Goal: Transaction & Acquisition: Download file/media

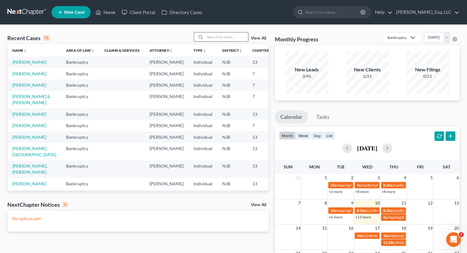
click at [211, 36] on input "search" at bounding box center [226, 37] width 43 height 9
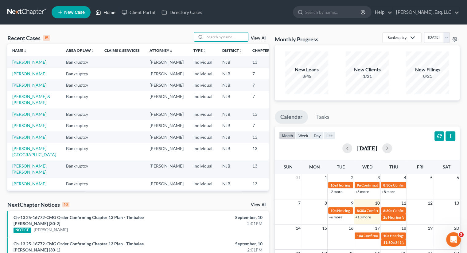
click at [109, 10] on link "Home" at bounding box center [105, 12] width 26 height 11
click at [206, 36] on input "search" at bounding box center [226, 37] width 43 height 9
type input "prince"
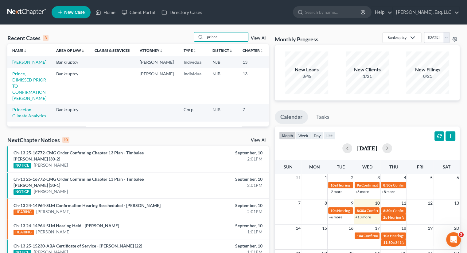
click at [33, 62] on link "[PERSON_NAME]" at bounding box center [29, 62] width 34 height 5
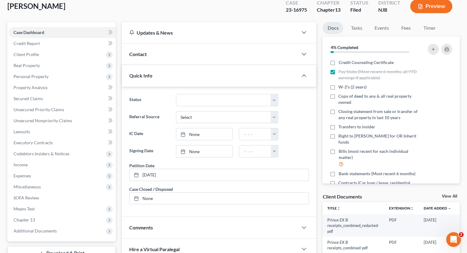
scroll to position [141, 0]
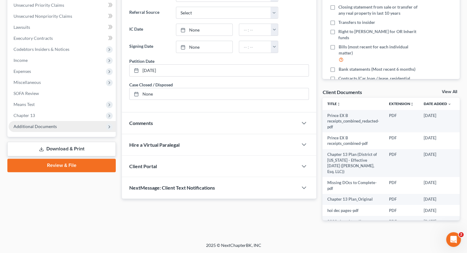
click at [42, 122] on span "Additional Documents" at bounding box center [62, 126] width 107 height 11
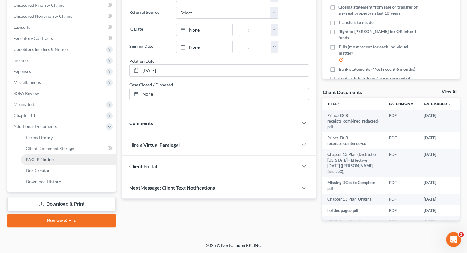
drag, startPoint x: 45, startPoint y: 157, endPoint x: 66, endPoint y: 160, distance: 21.2
click at [45, 157] on span "PACER Notices" at bounding box center [40, 159] width 29 height 5
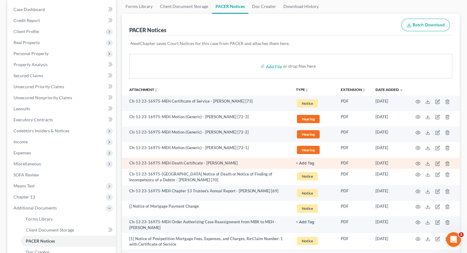
scroll to position [61, 0]
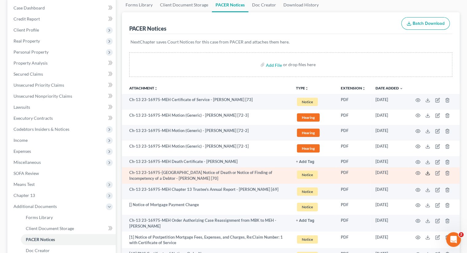
click at [426, 172] on icon at bounding box center [427, 173] width 5 height 5
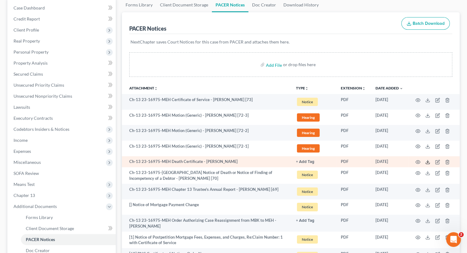
click at [427, 160] on icon at bounding box center [427, 162] width 5 height 5
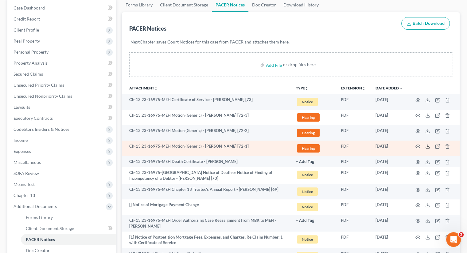
click at [426, 145] on icon at bounding box center [427, 146] width 5 height 5
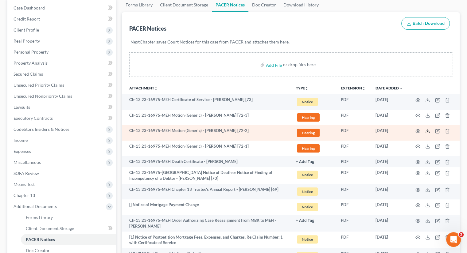
click at [427, 132] on icon at bounding box center [427, 131] width 5 height 5
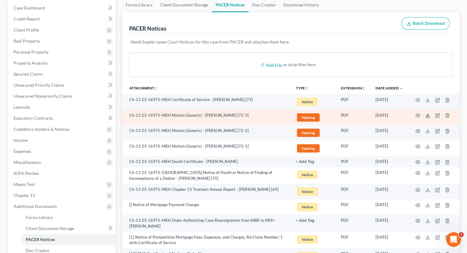
click at [427, 115] on icon at bounding box center [427, 115] width 5 height 5
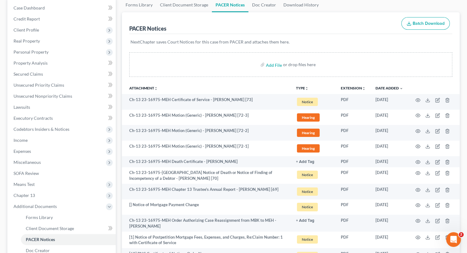
click at [254, 17] on div "PACER Notices Batch Download" at bounding box center [290, 23] width 323 height 22
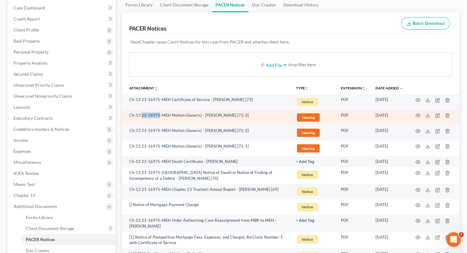
drag, startPoint x: 158, startPoint y: 117, endPoint x: 142, endPoint y: 115, distance: 16.6
click at [142, 115] on td "Ch-13 23-16975-MEH Motion (Generic) - Janice M. Prince [72-3]" at bounding box center [206, 118] width 169 height 16
copy td "23-16975"
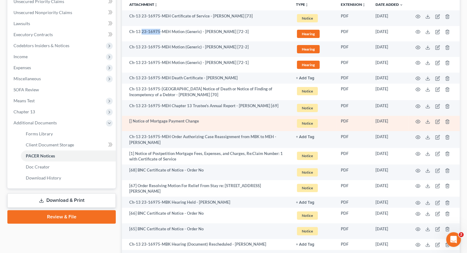
scroll to position [153, 0]
